Goal: Navigation & Orientation: Find specific page/section

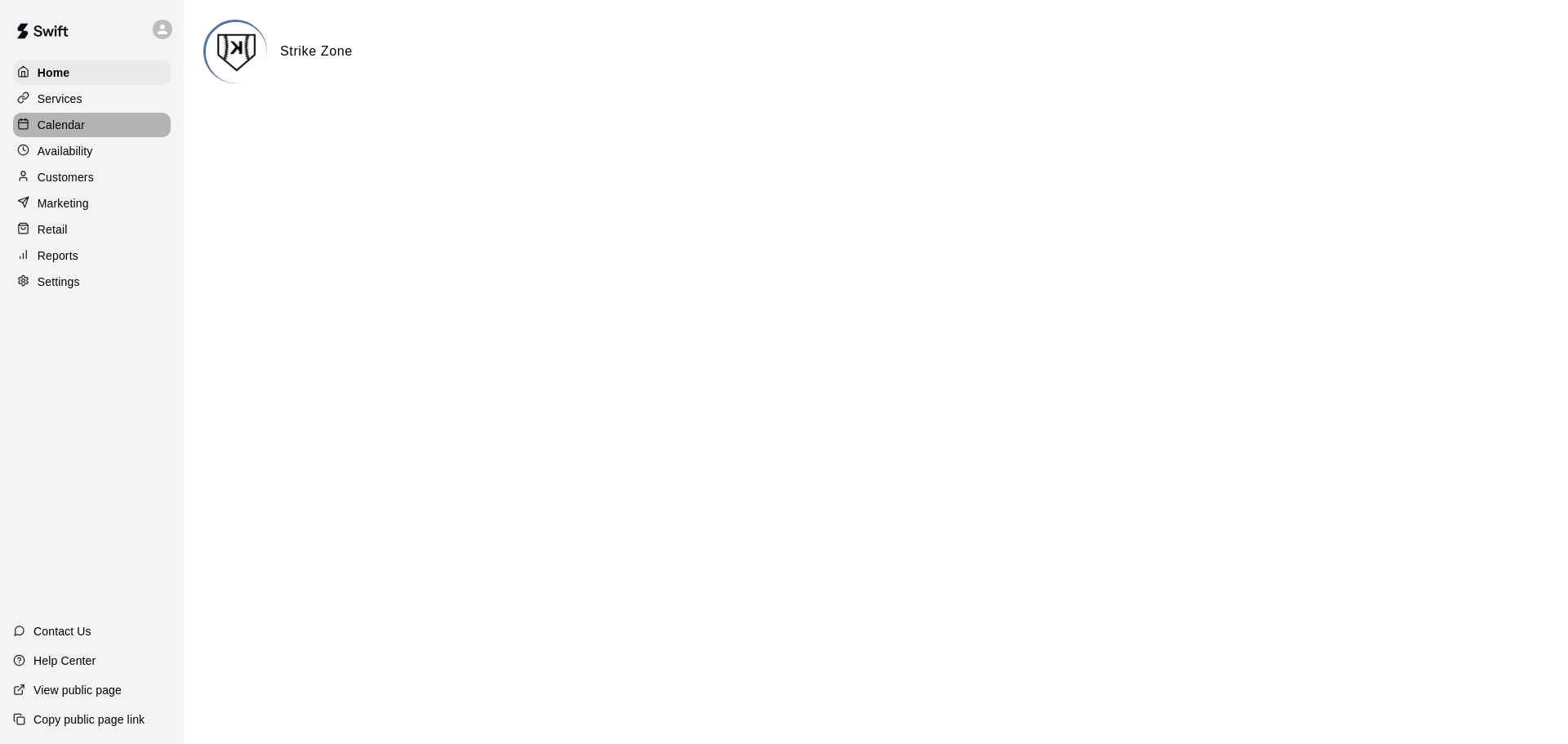
click at [75, 125] on p "Calendar" at bounding box center [61, 124] width 47 height 16
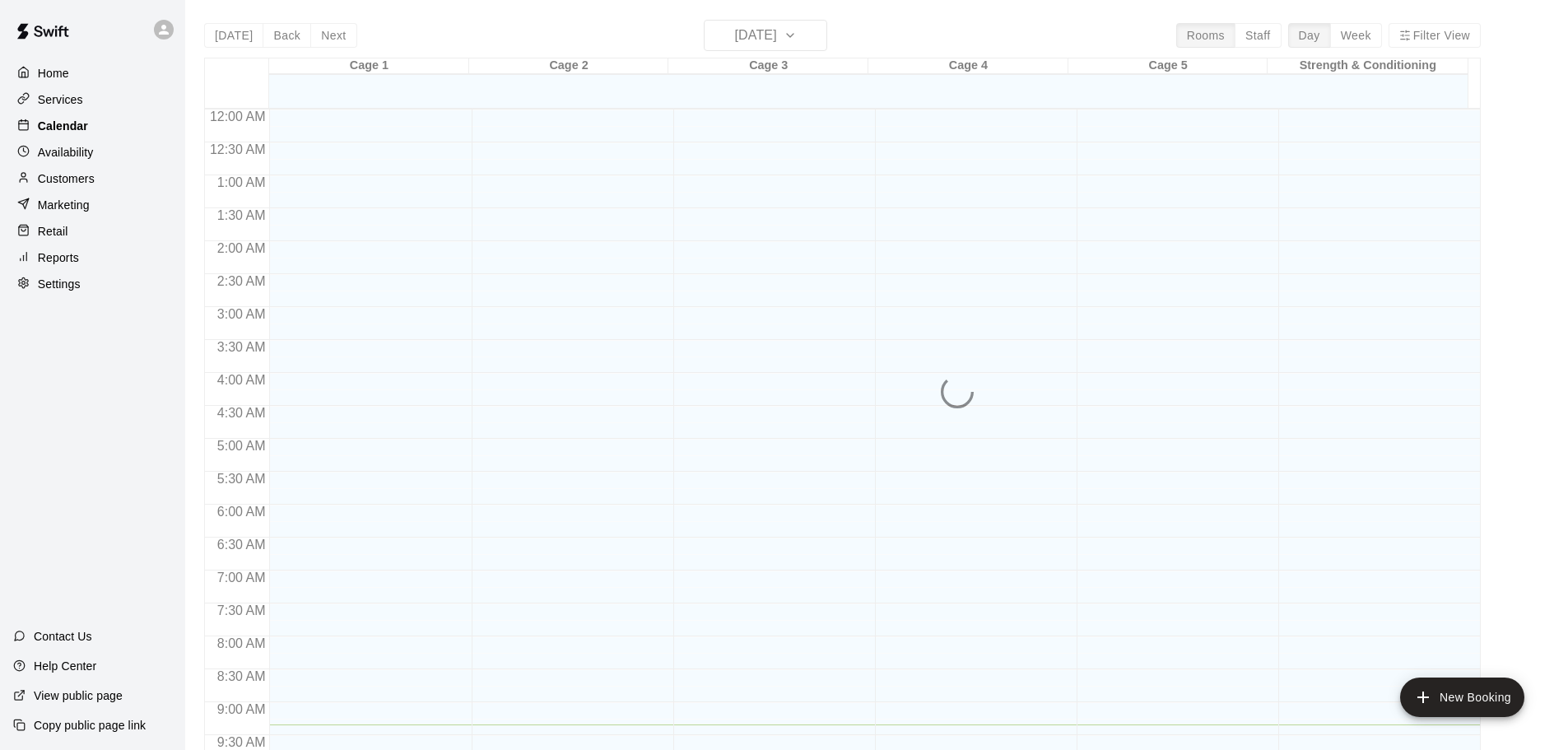
scroll to position [615, 0]
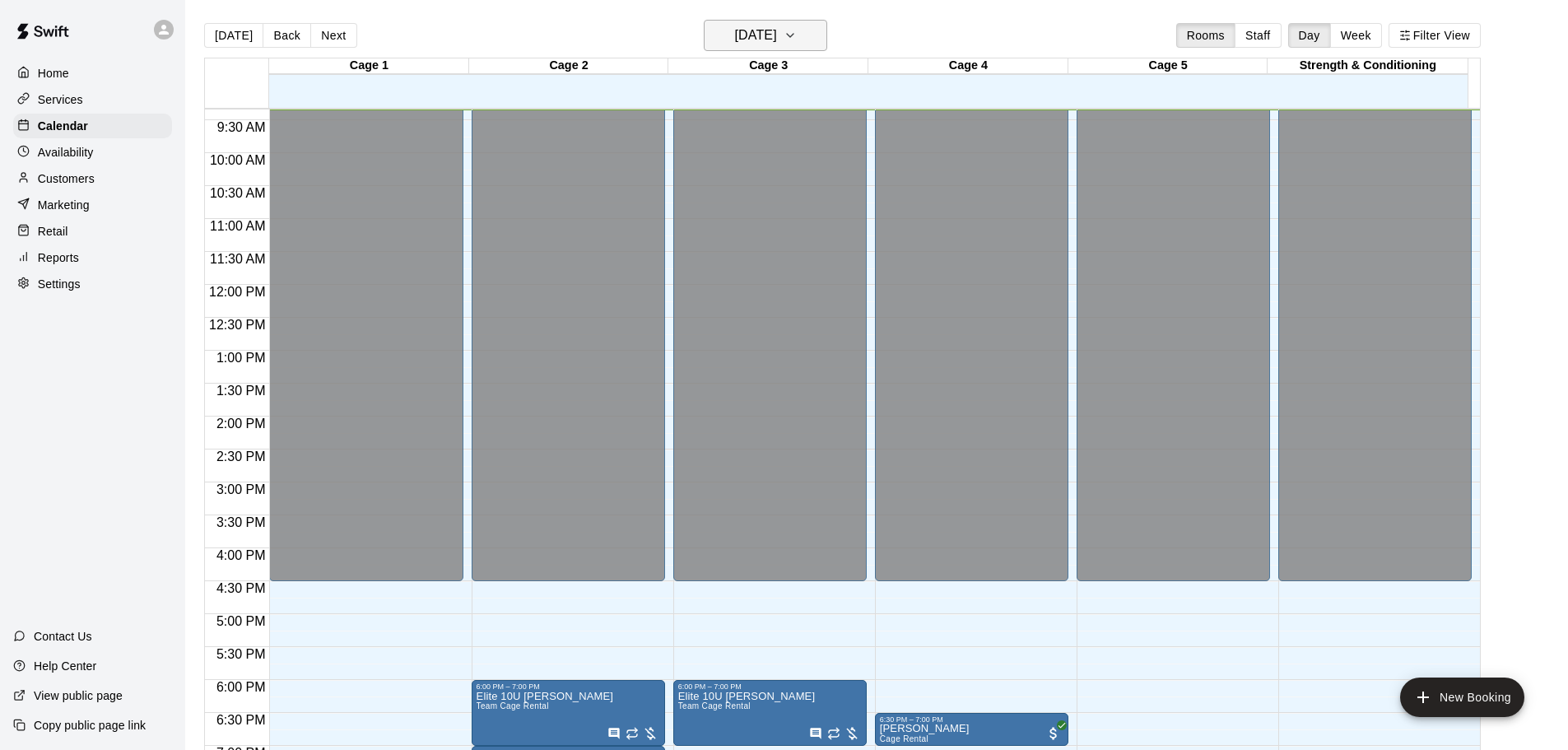
click at [798, 22] on button "[DATE]" at bounding box center [765, 35] width 123 height 31
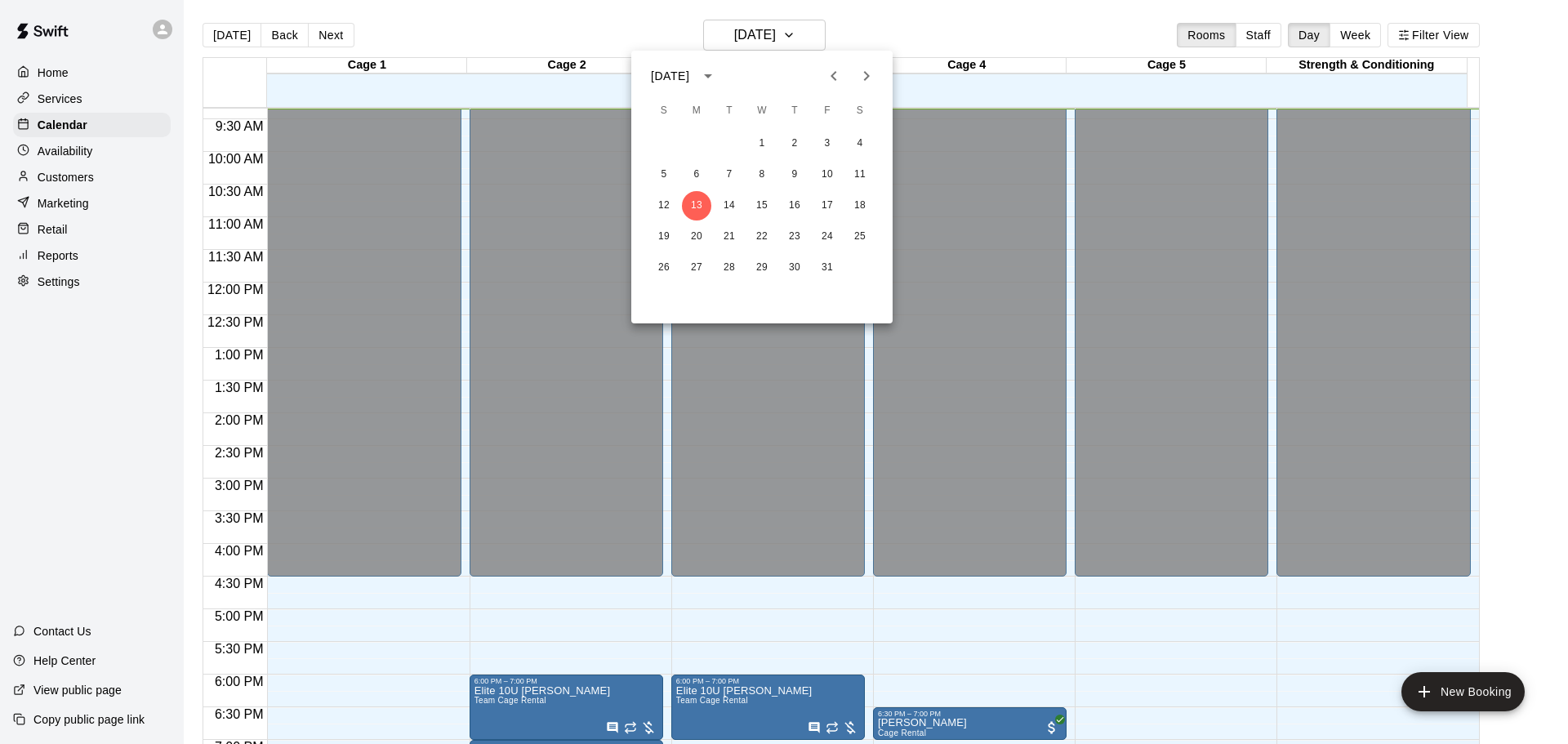
click at [873, 72] on icon "Next month" at bounding box center [867, 76] width 19 height 19
click at [721, 177] on button "6" at bounding box center [729, 174] width 30 height 30
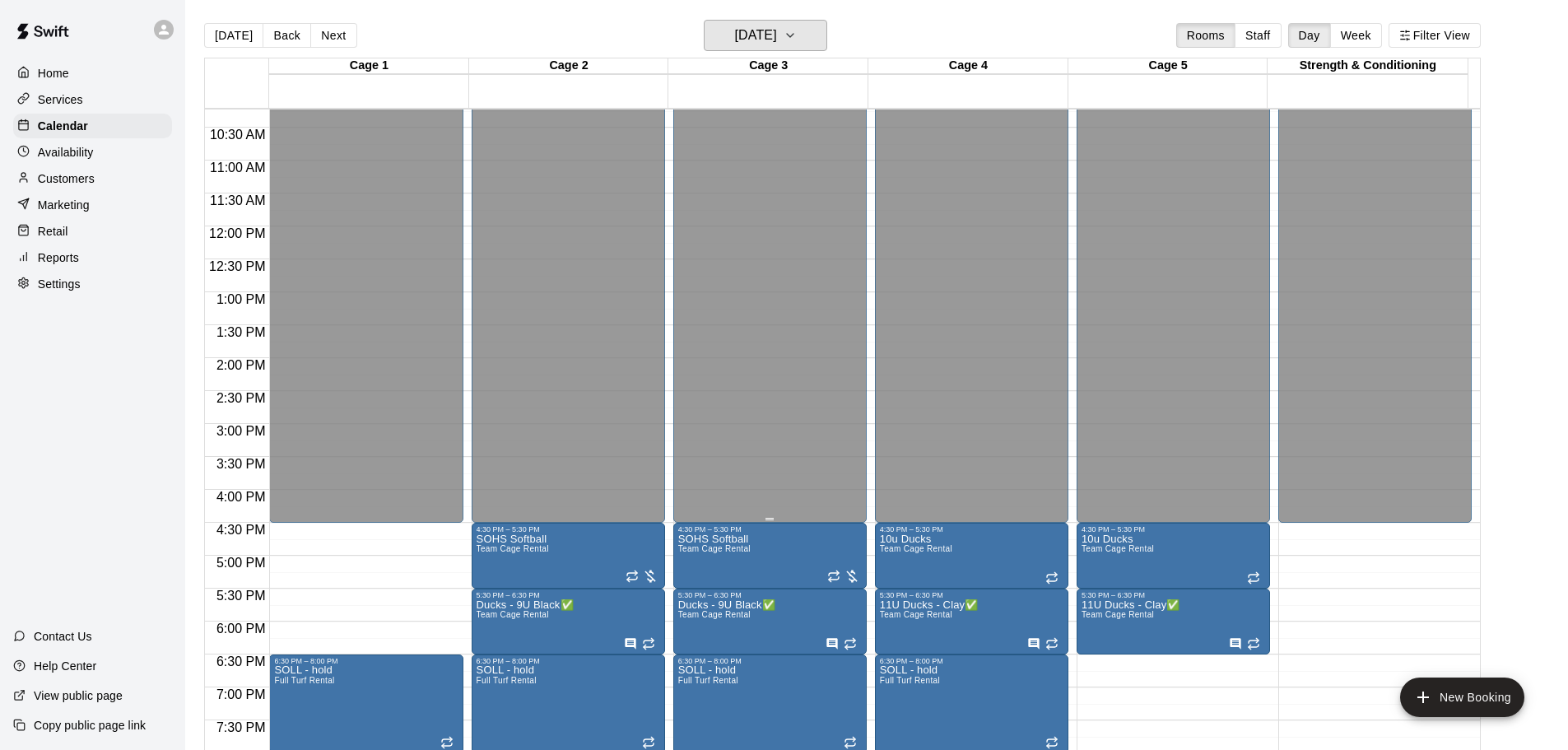
scroll to position [698, 0]
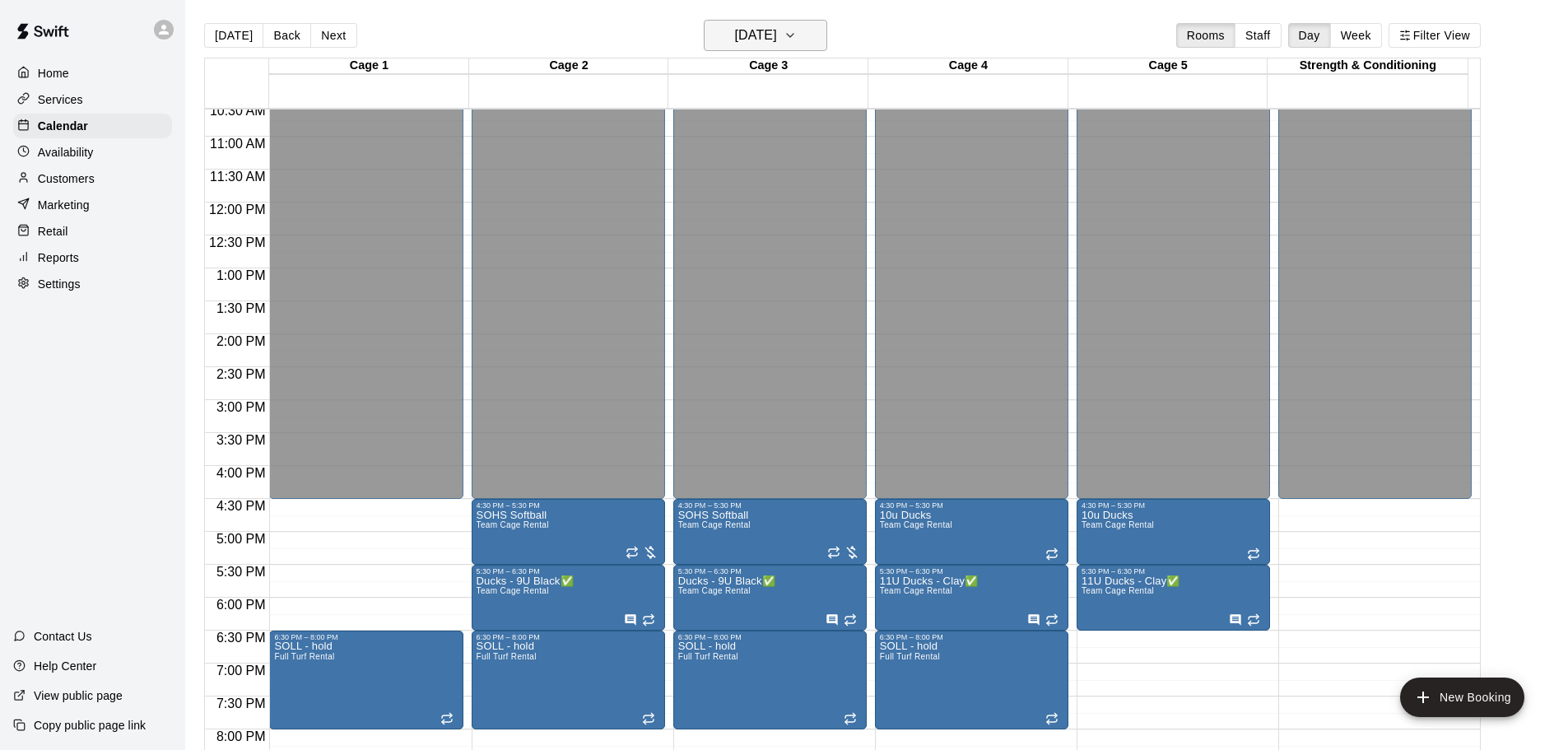
click at [741, 37] on h6 "[DATE]" at bounding box center [755, 36] width 42 height 23
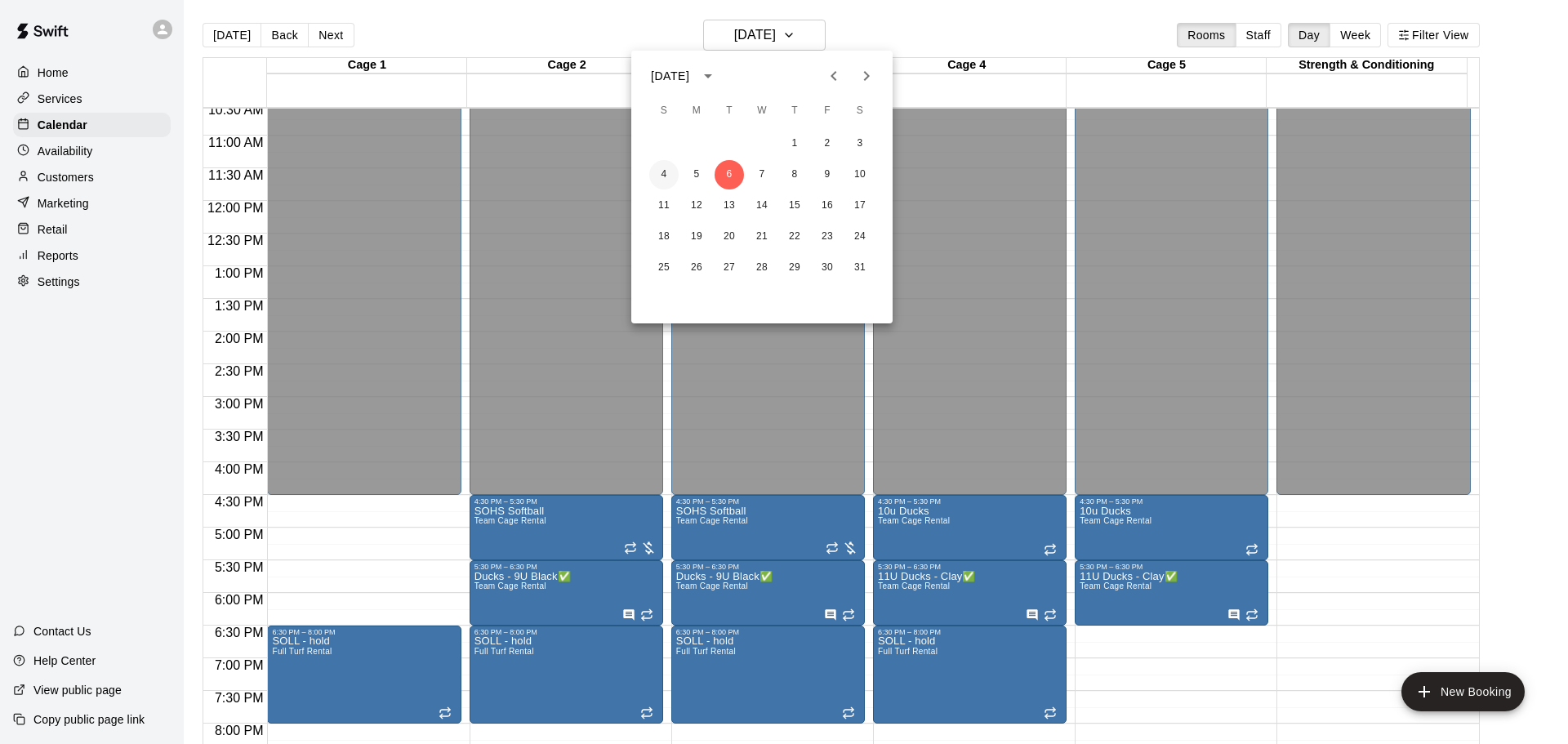
click at [668, 170] on button "4" at bounding box center [664, 174] width 30 height 30
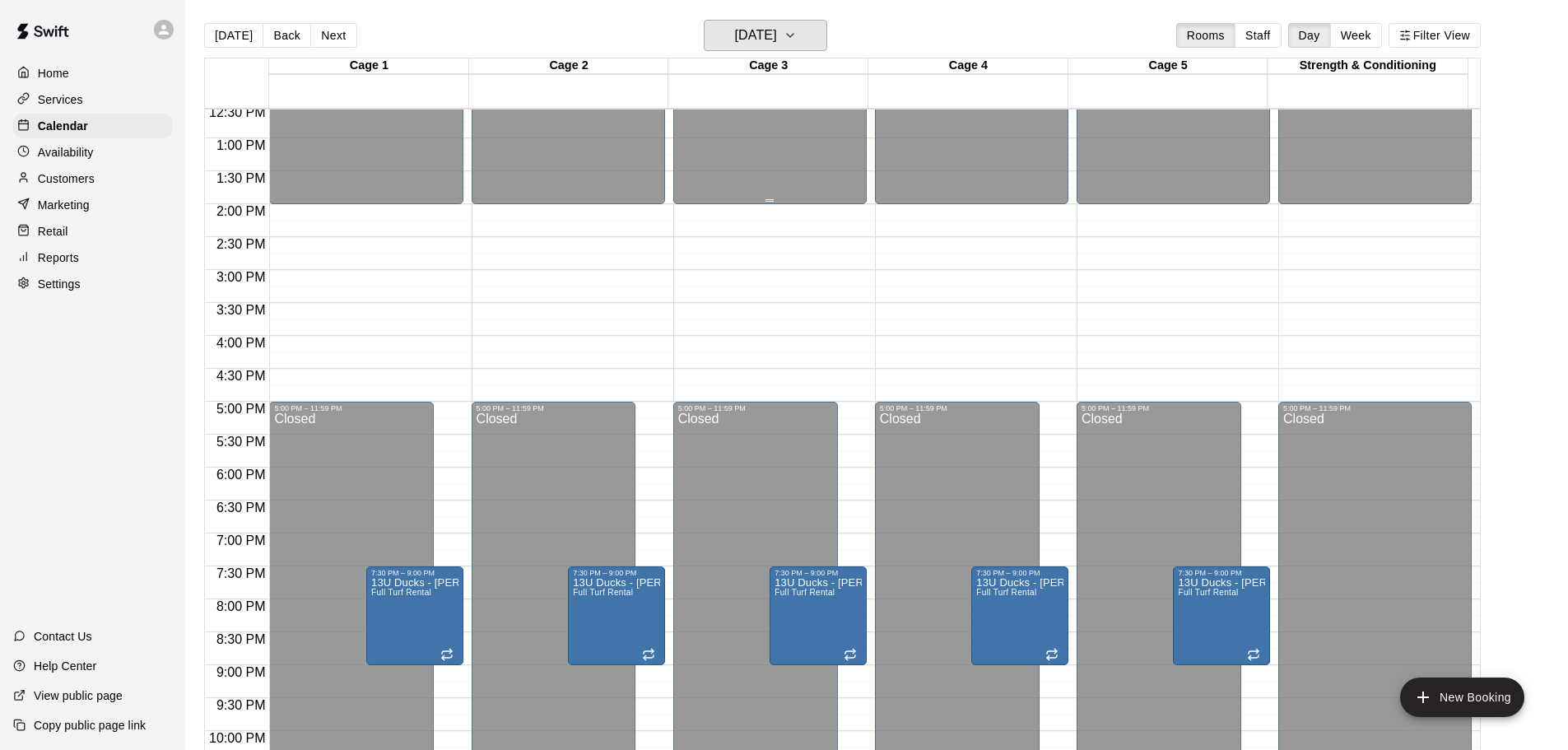
scroll to position [676, 0]
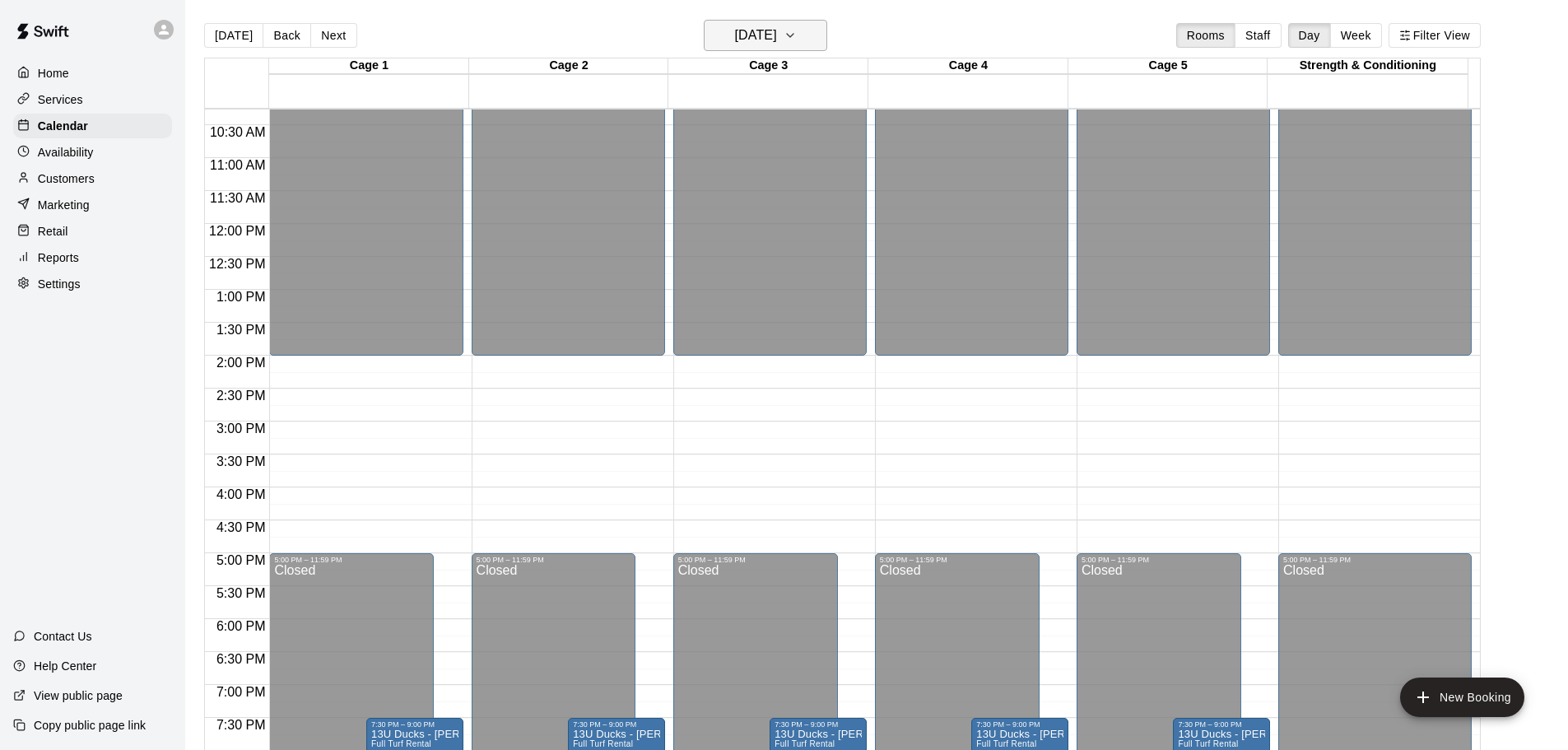
click at [761, 44] on h6 "[DATE]" at bounding box center [755, 36] width 42 height 23
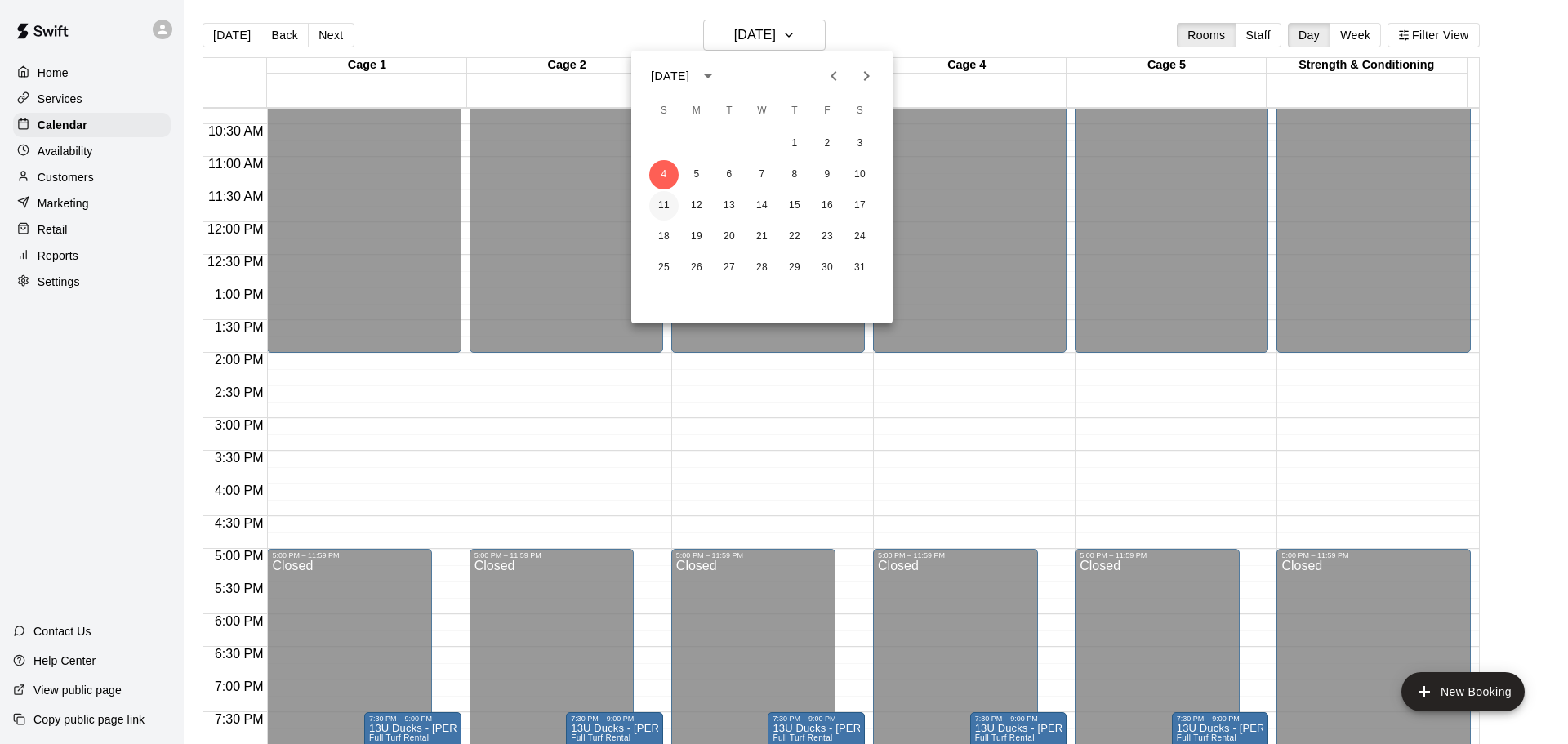
click at [658, 203] on button "11" at bounding box center [664, 206] width 30 height 30
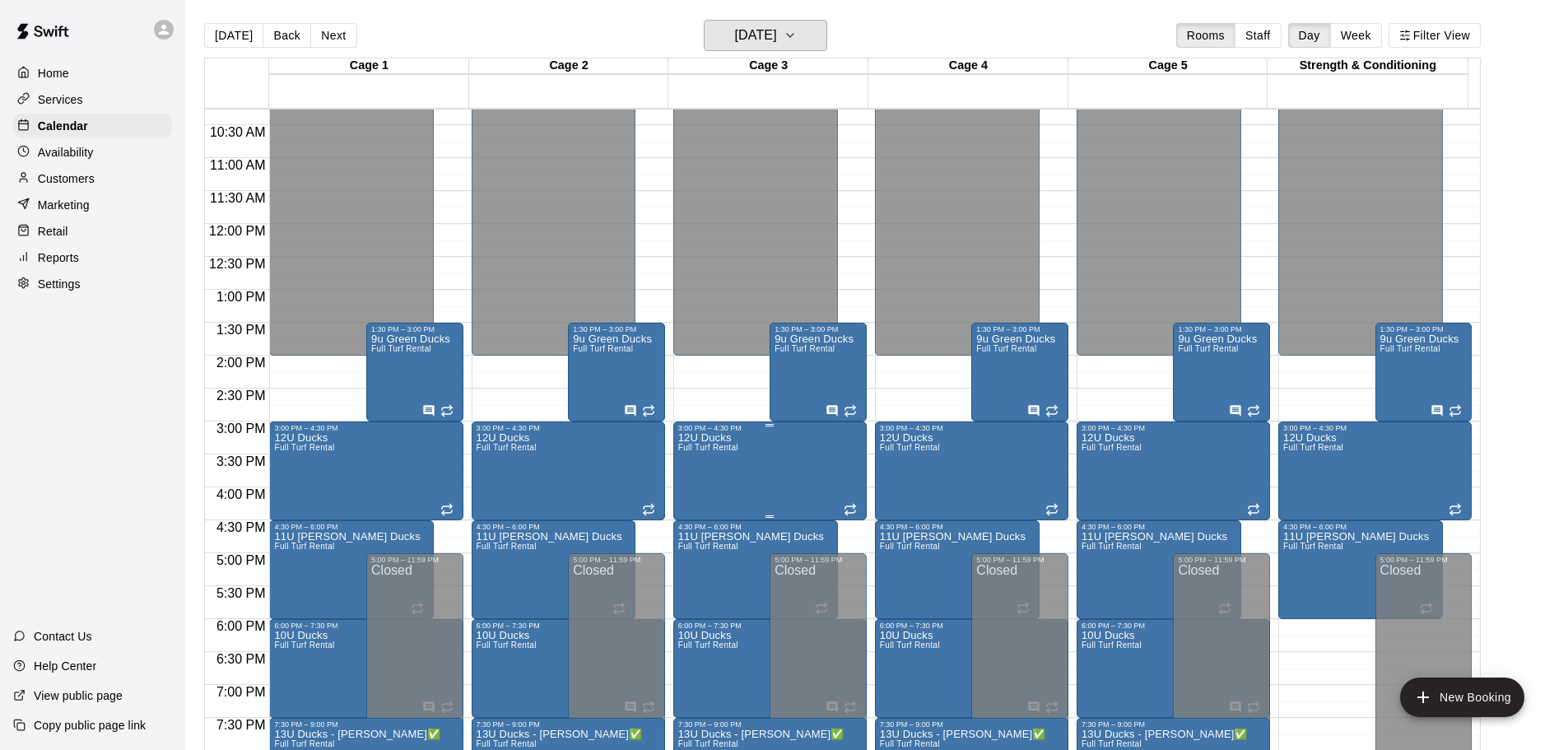
scroll to position [759, 0]
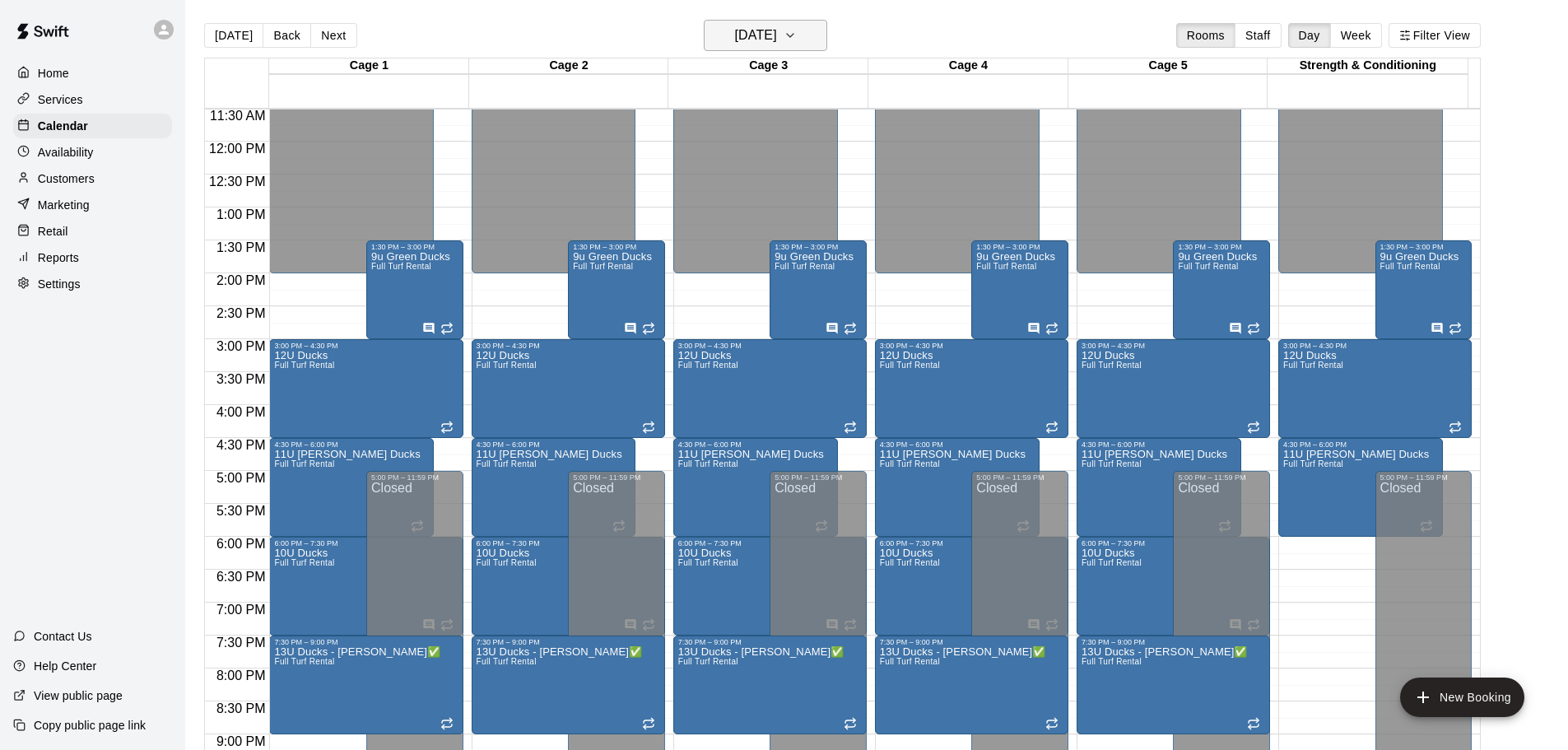
click at [771, 35] on h6 "[DATE]" at bounding box center [755, 36] width 42 height 23
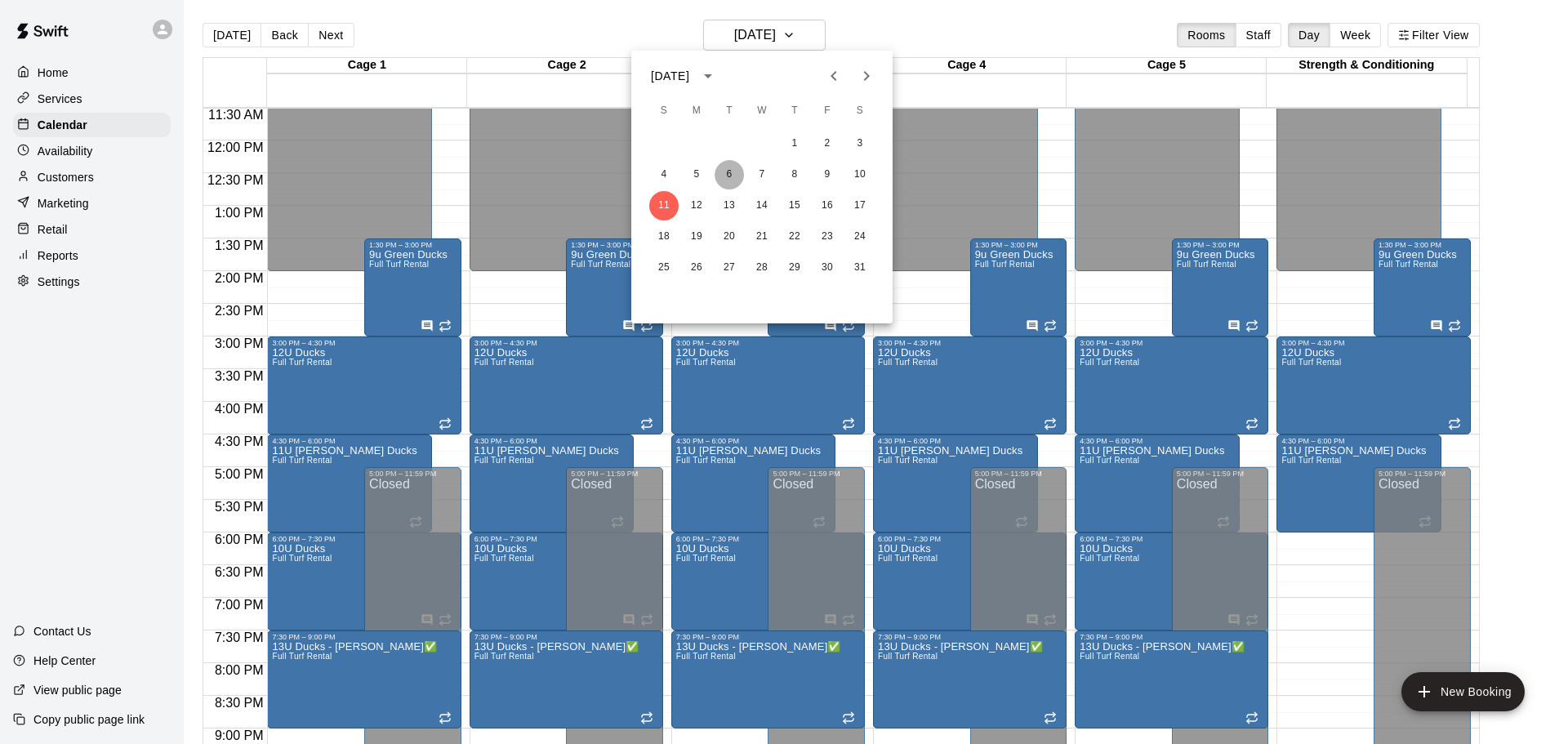
click at [730, 170] on button "6" at bounding box center [729, 174] width 30 height 30
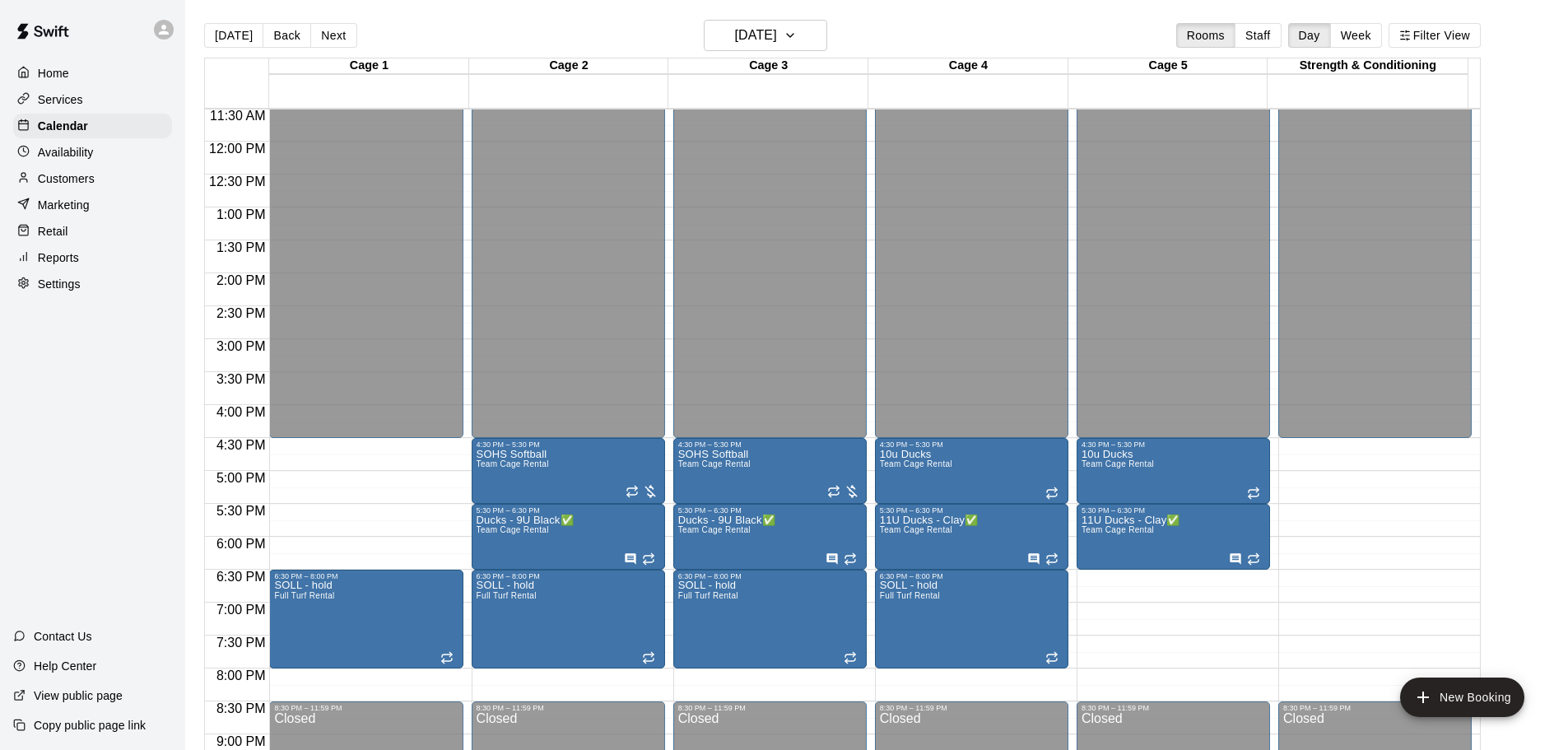
click at [782, 12] on main "[DATE] Back [DATE][DATE] Rooms Staff Day Week Filter View Cage 1 06 Tue Cage 2 …" at bounding box center [877, 388] width 1383 height 777
click at [777, 33] on h6 "[DATE]" at bounding box center [755, 36] width 42 height 23
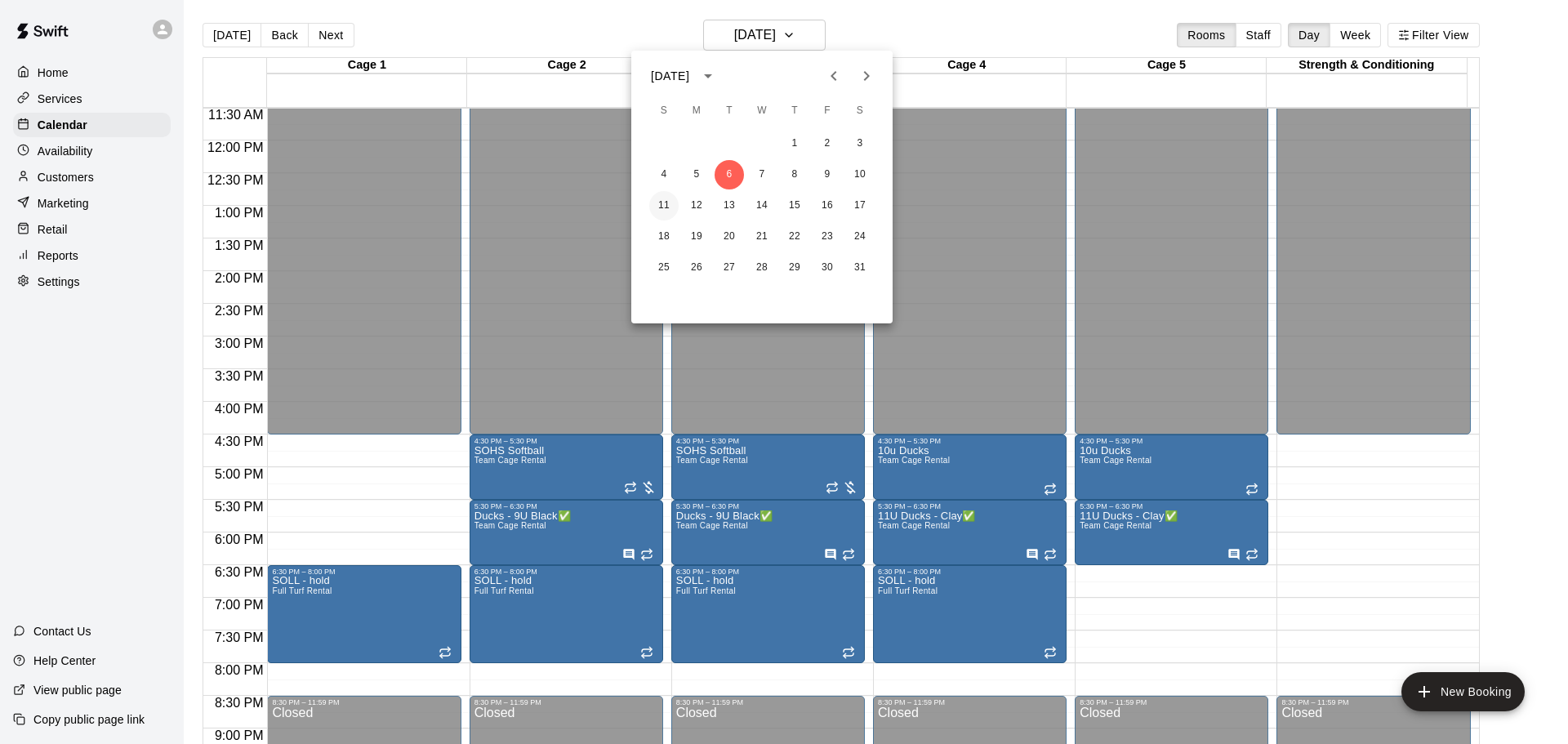
click at [662, 203] on button "11" at bounding box center [664, 206] width 30 height 30
